Goal: Book appointment/travel/reservation

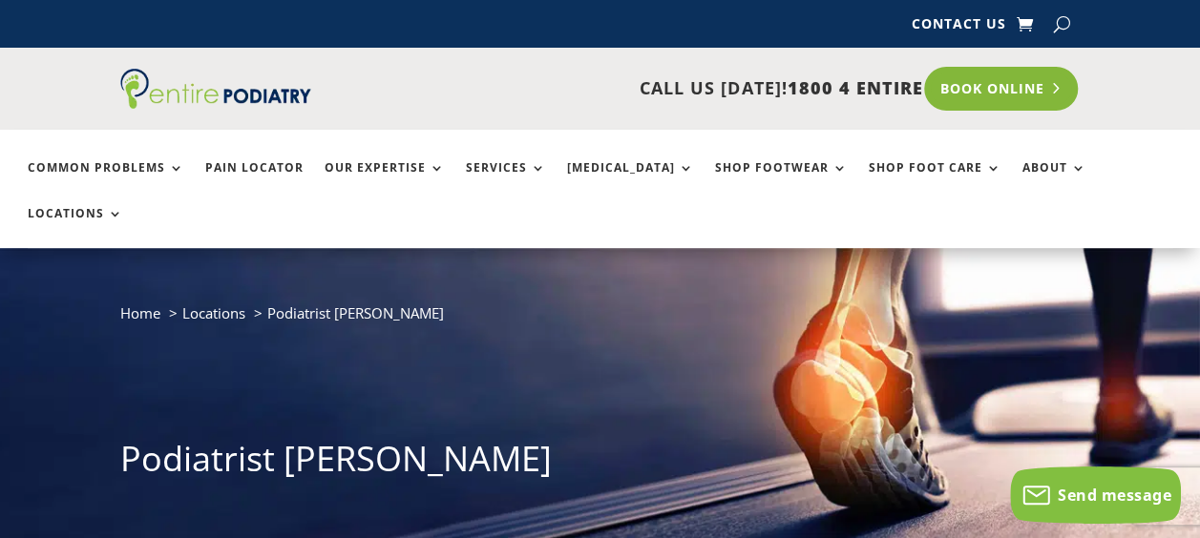
click at [987, 95] on link "Book Online" at bounding box center [1001, 89] width 154 height 44
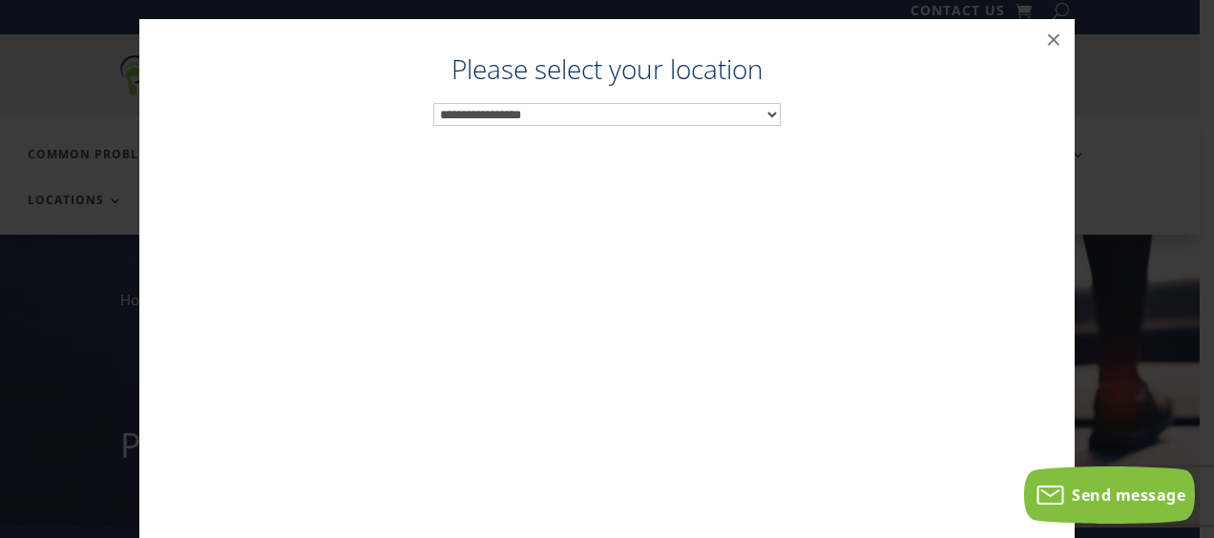
scroll to position [19, 0]
click at [613, 113] on select "**********" at bounding box center [607, 115] width 348 height 24
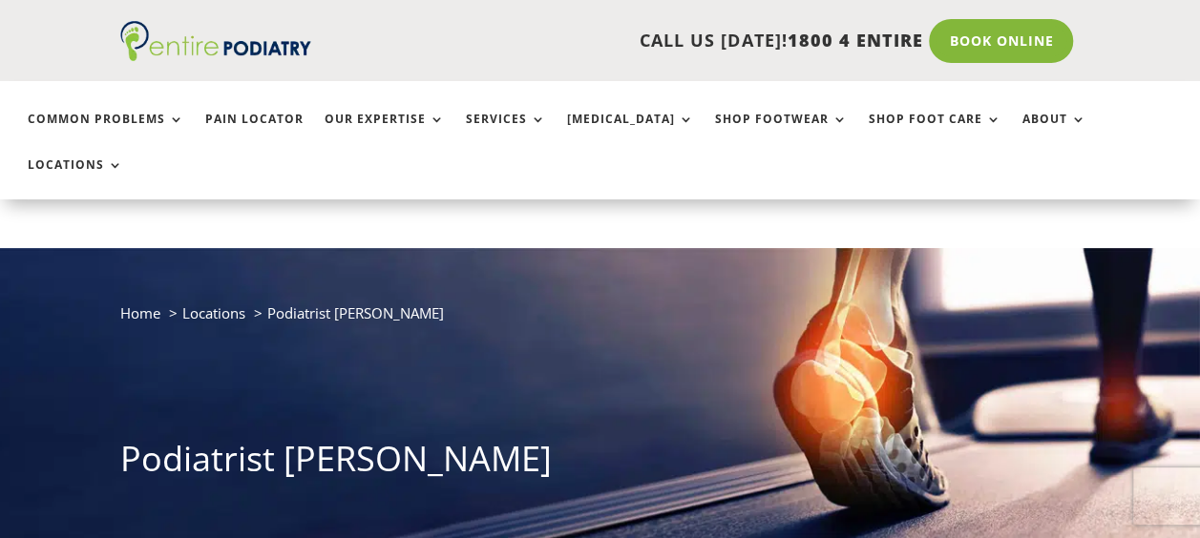
scroll to position [229, 0]
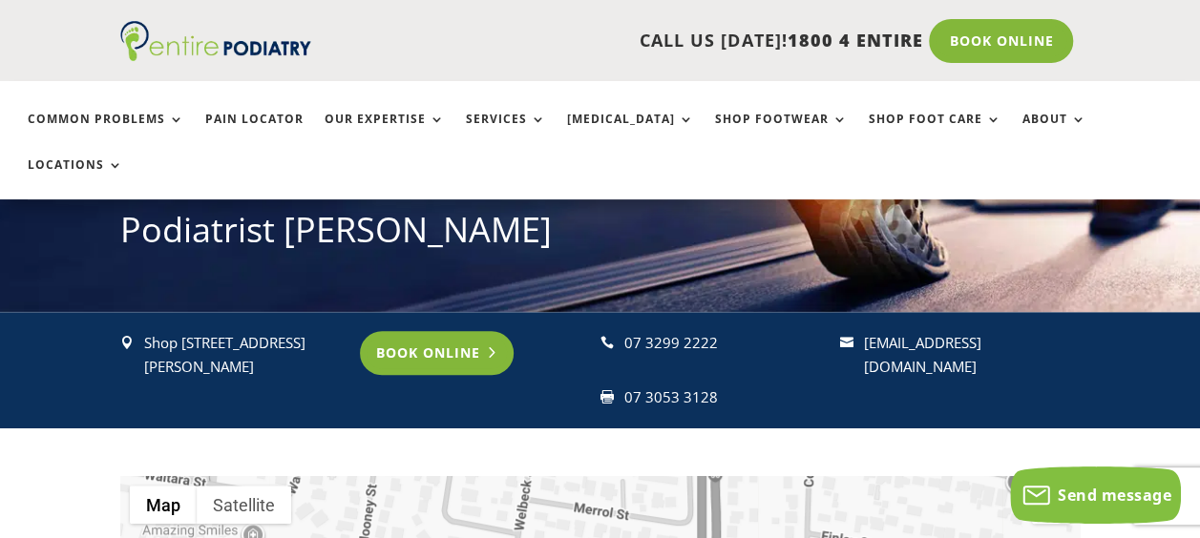
click at [437, 331] on link "Book Online" at bounding box center [437, 353] width 154 height 44
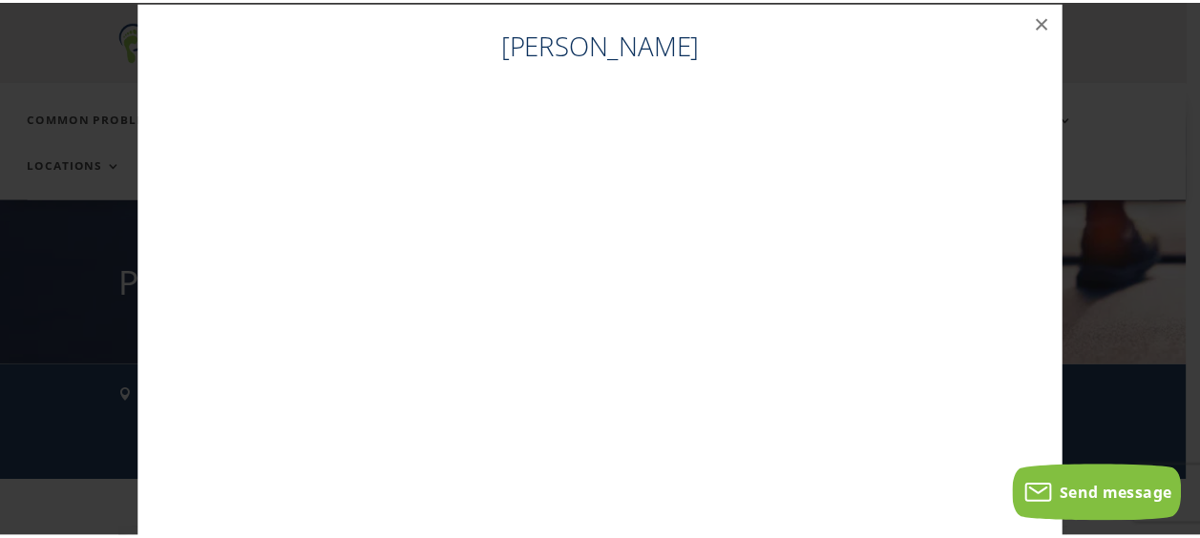
scroll to position [0, 0]
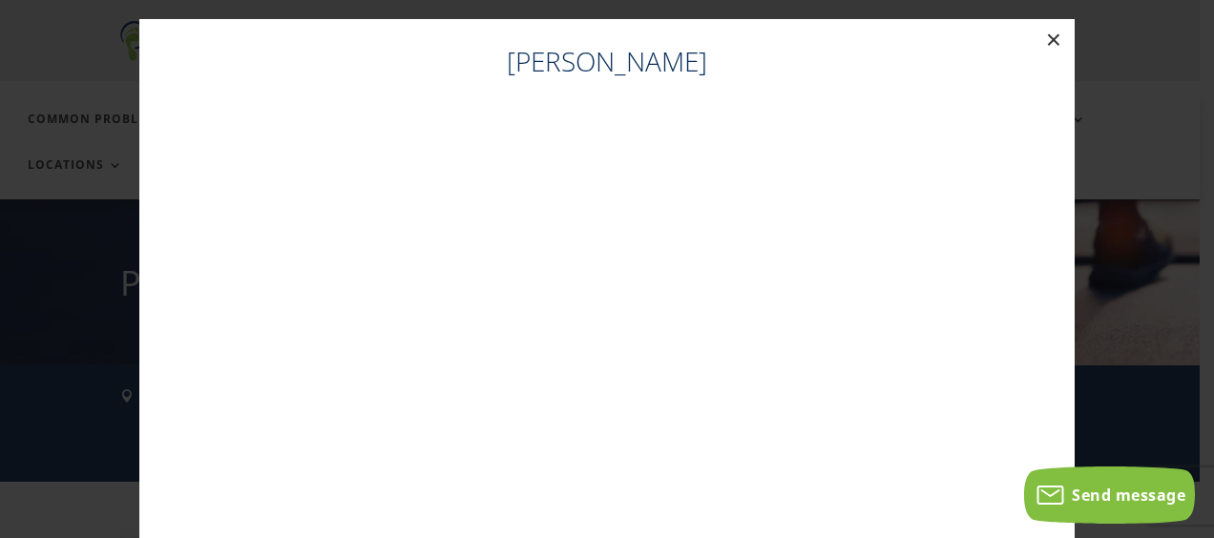
click at [1054, 40] on button "×" at bounding box center [1054, 40] width 42 height 42
